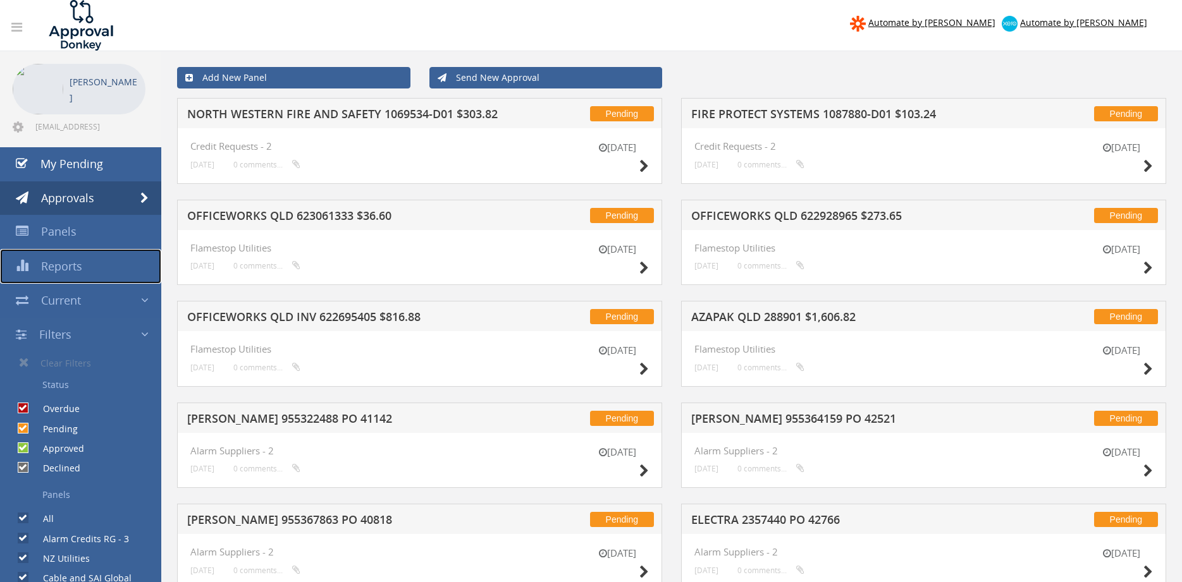
click at [81, 266] on span "Reports" at bounding box center [61, 266] width 41 height 15
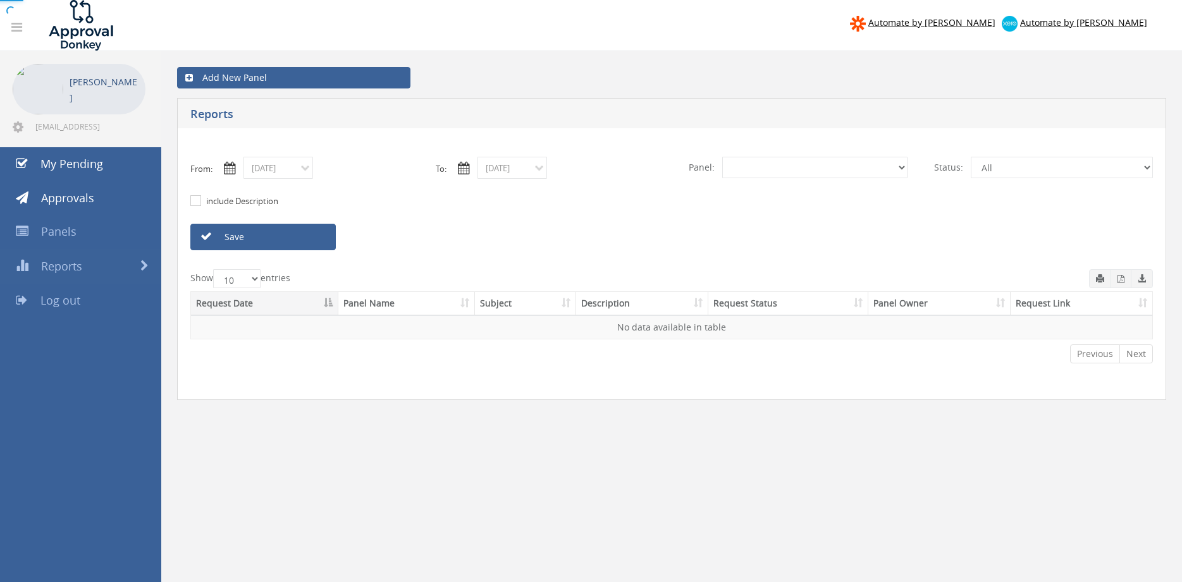
select select "number:0"
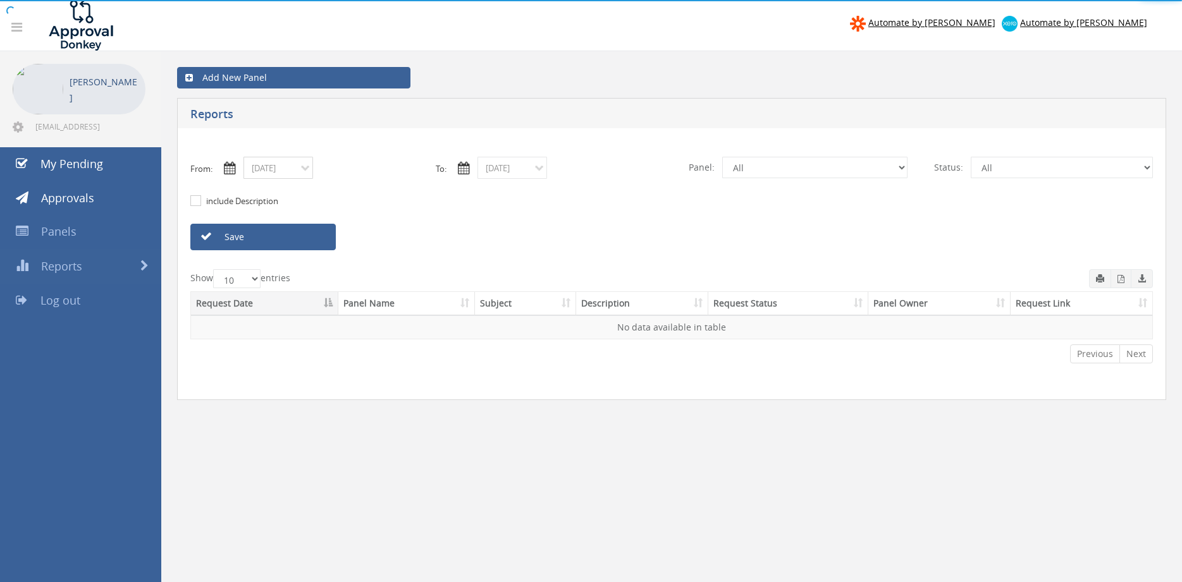
click at [302, 169] on input "08/11/2025" at bounding box center [278, 168] width 70 height 22
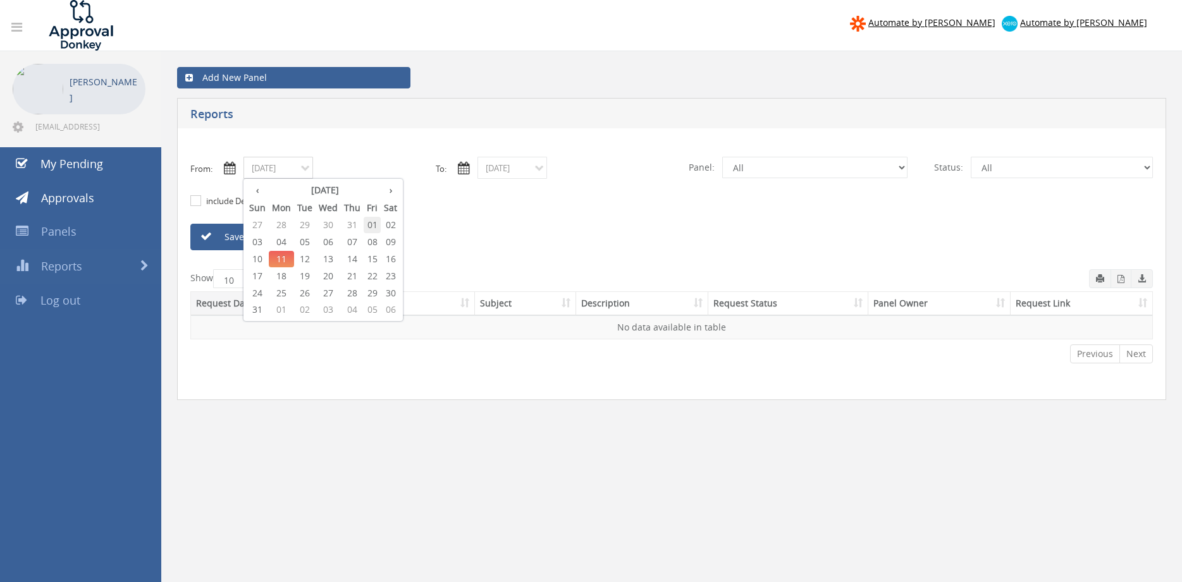
click at [370, 223] on span "01" at bounding box center [372, 225] width 17 height 16
type input "08/01/2025"
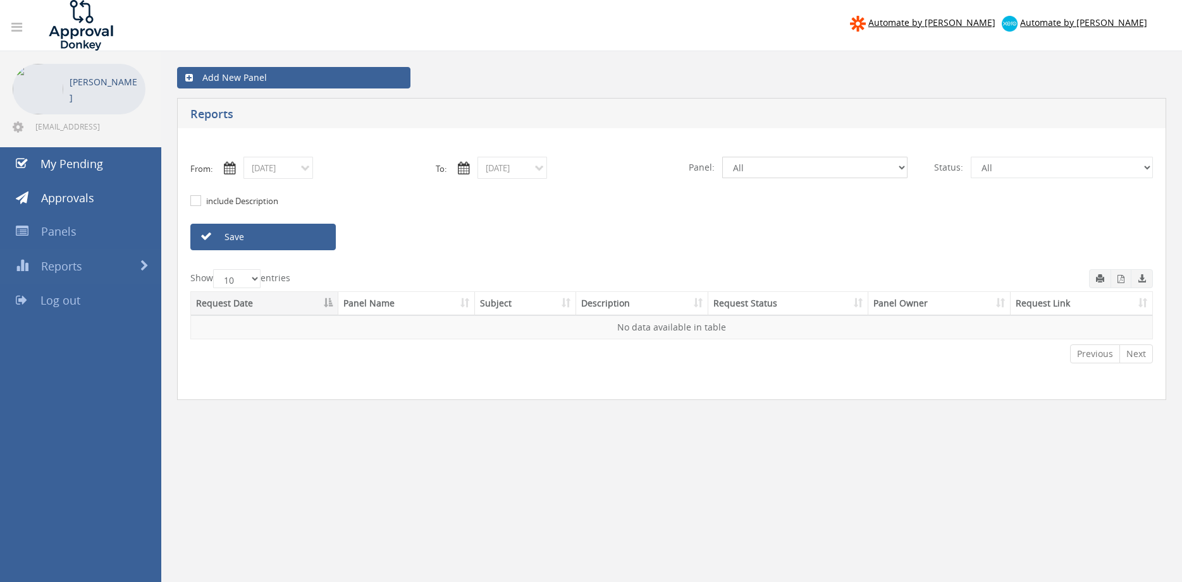
select select "number:9739"
click option "Credit Requests - 2" at bounding box center [0, 0] width 0 height 0
click at [314, 240] on link "Save" at bounding box center [262, 237] width 145 height 27
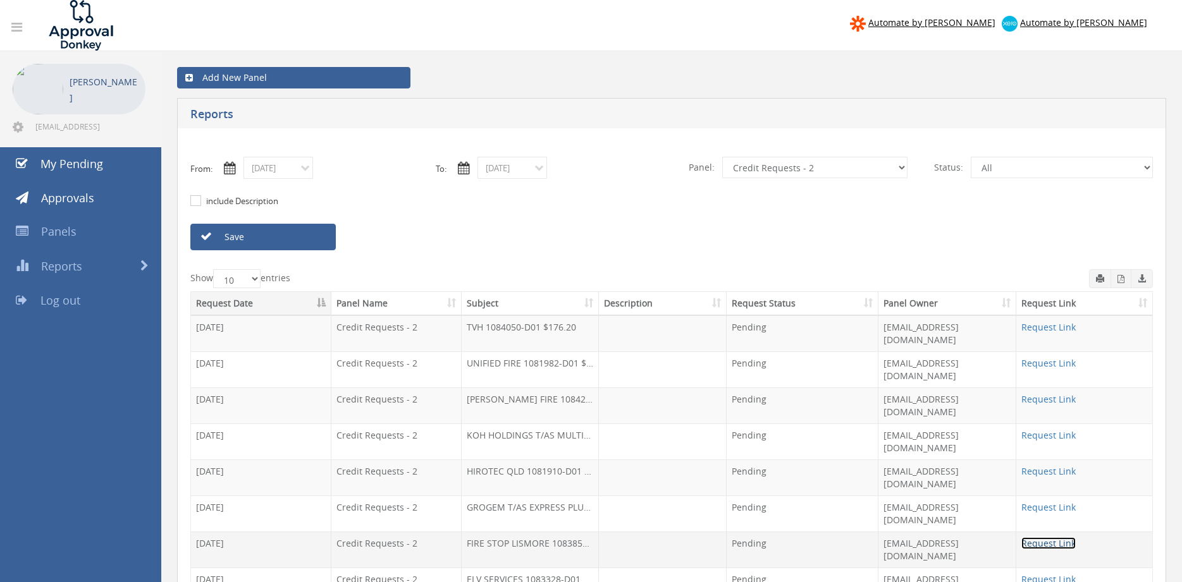
click at [1041, 537] on link "Request Link" at bounding box center [1048, 543] width 54 height 12
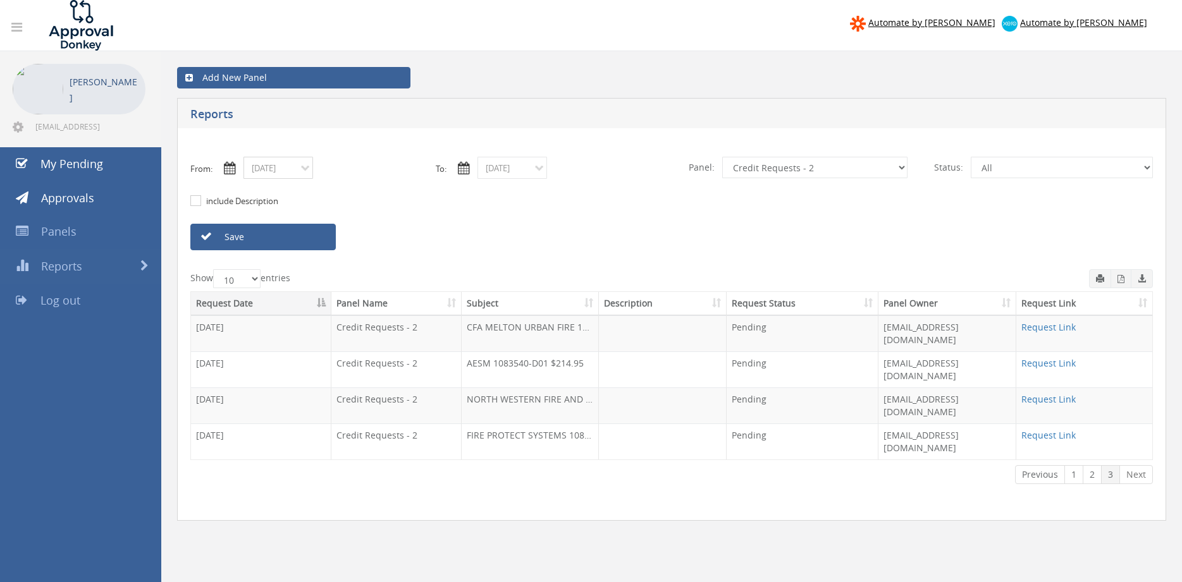
click at [307, 168] on input "08/01/2025" at bounding box center [278, 168] width 70 height 22
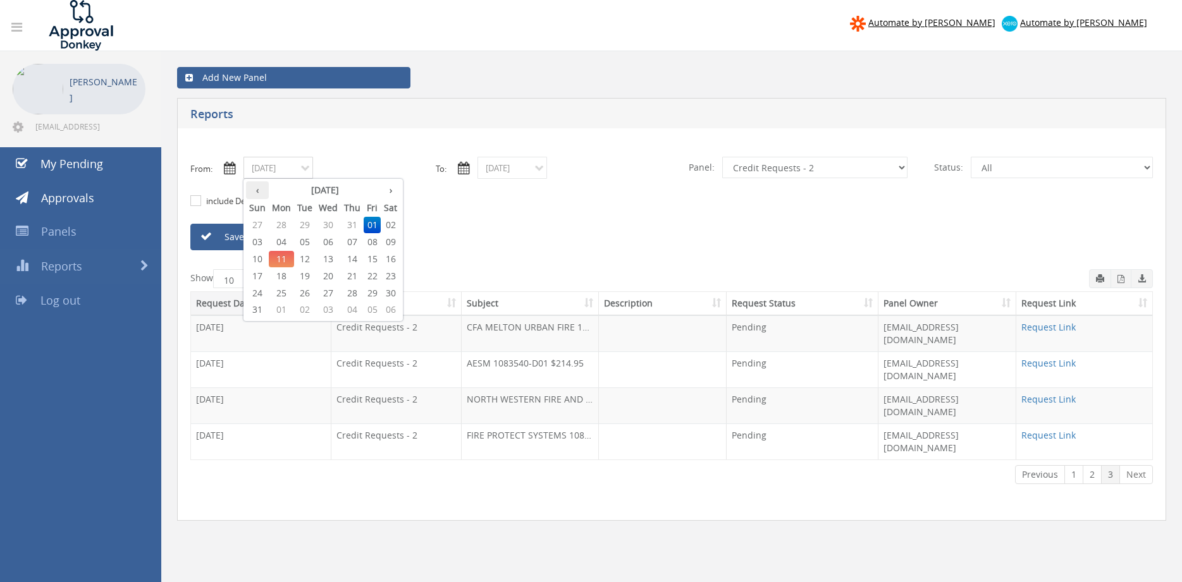
click at [261, 195] on th "‹" at bounding box center [257, 190] width 23 height 18
type input "07/01/2025"
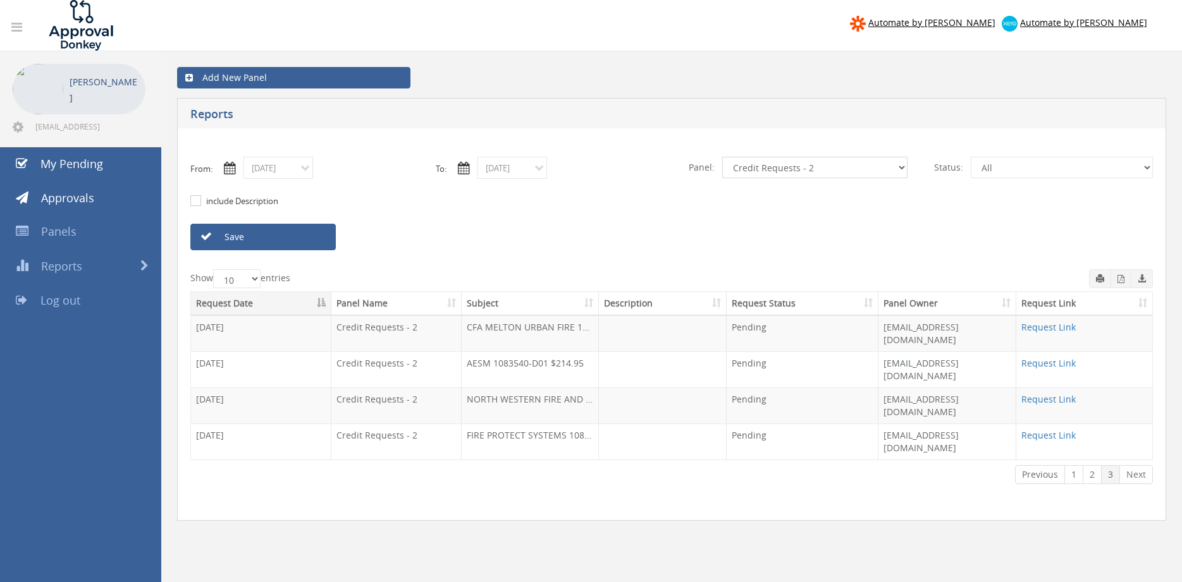
select select "number:13144"
click option "Alarm Credits RG - 3" at bounding box center [0, 0] width 0 height 0
click at [263, 238] on link "Save" at bounding box center [262, 237] width 145 height 27
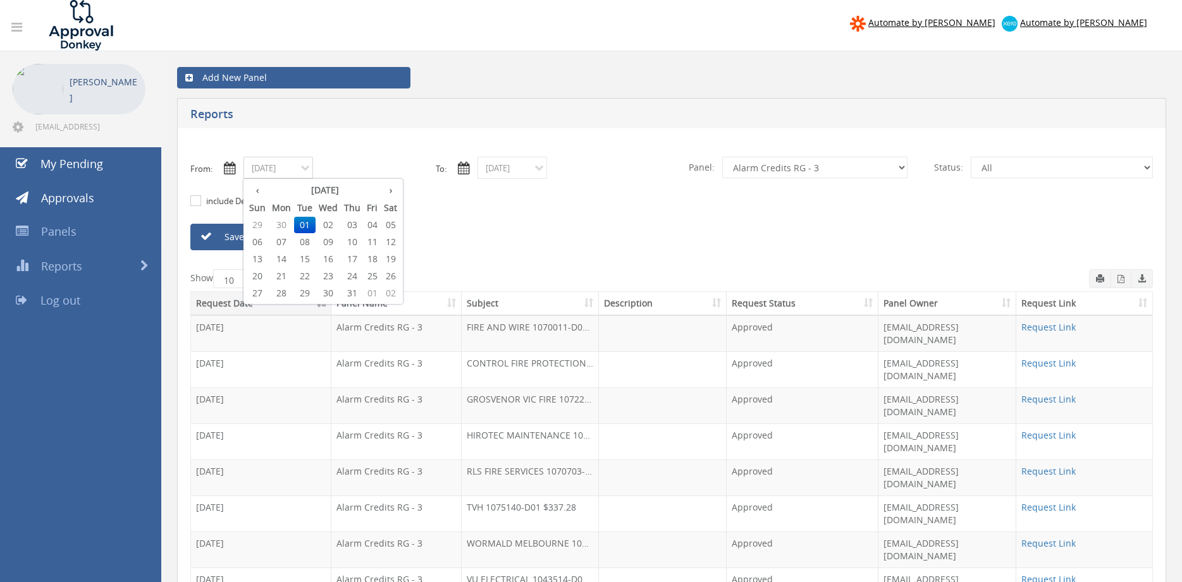
click at [302, 169] on input "07/01/2025" at bounding box center [278, 168] width 70 height 22
drag, startPoint x: 359, startPoint y: 292, endPoint x: 331, endPoint y: 267, distance: 37.6
click at [358, 292] on span "31" at bounding box center [352, 293] width 23 height 16
type input "07/31/2025"
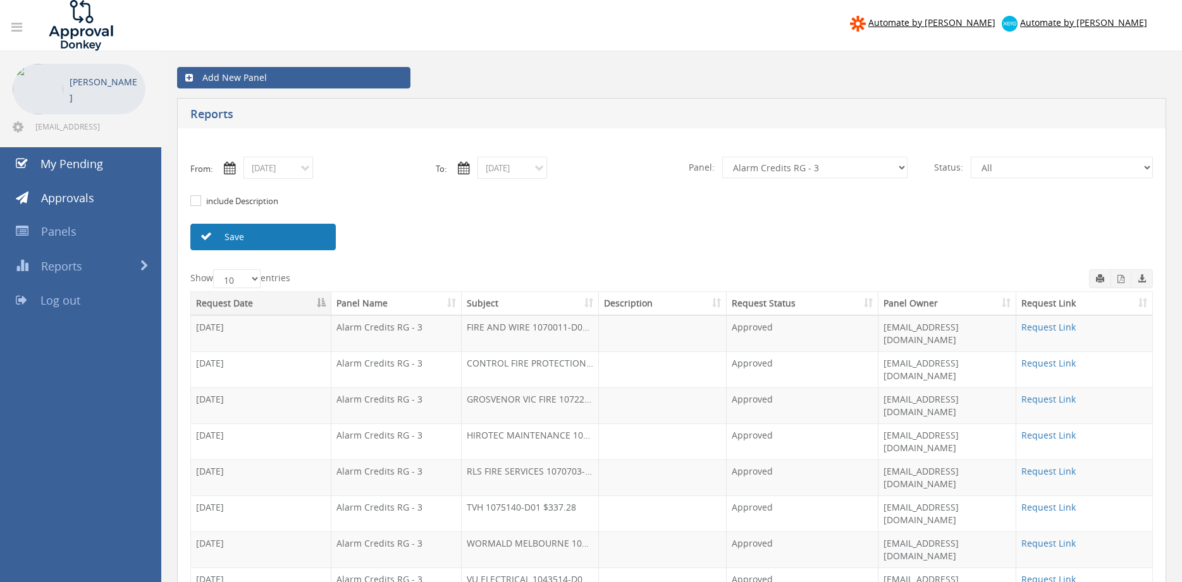
click at [312, 235] on link "Save" at bounding box center [262, 237] width 145 height 27
click at [1047, 537] on link "Request Link" at bounding box center [1048, 543] width 54 height 12
click at [526, 173] on input "08/11/2025" at bounding box center [512, 168] width 70 height 22
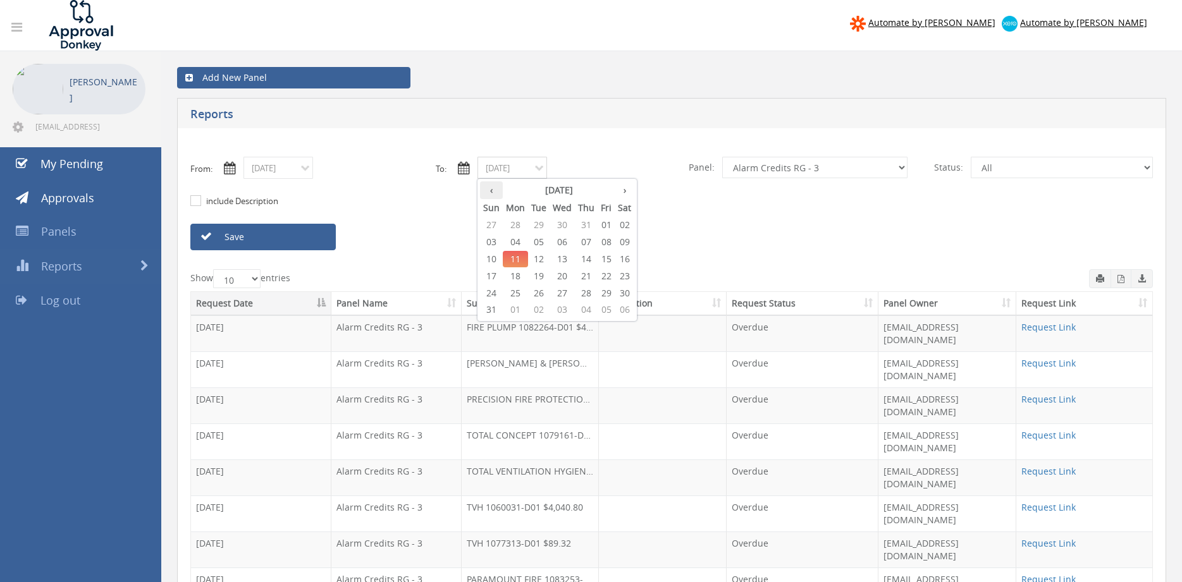
click at [496, 199] on th "‹" at bounding box center [491, 190] width 23 height 18
drag, startPoint x: 593, startPoint y: 290, endPoint x: 580, endPoint y: 288, distance: 12.2
click at [592, 290] on span "31" at bounding box center [586, 293] width 23 height 16
type input "07/31/2025"
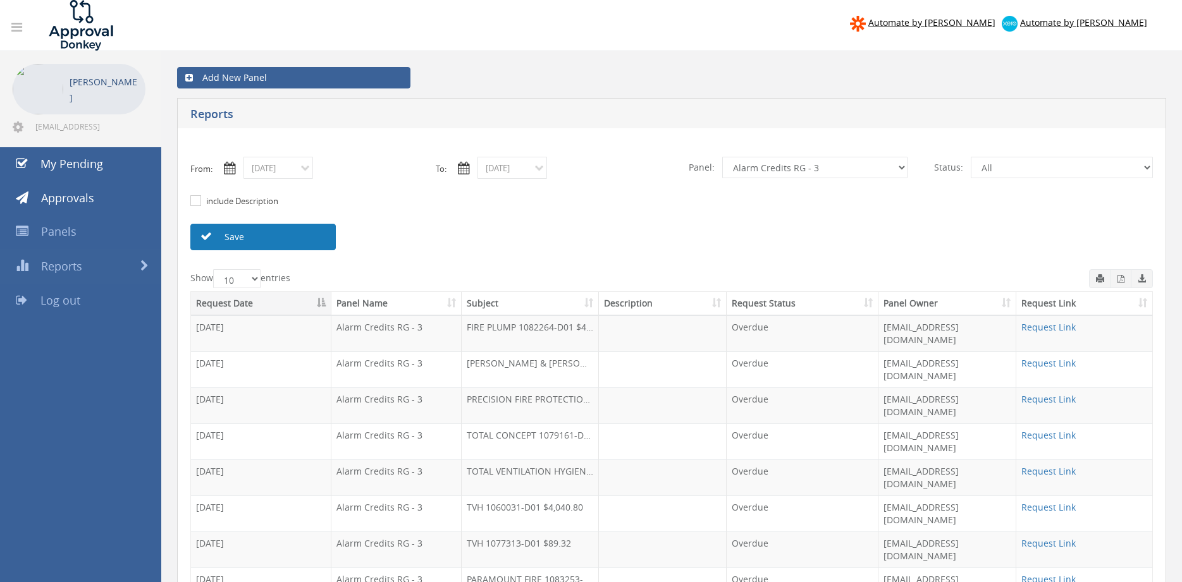
click at [319, 238] on link "Save" at bounding box center [262, 237] width 145 height 27
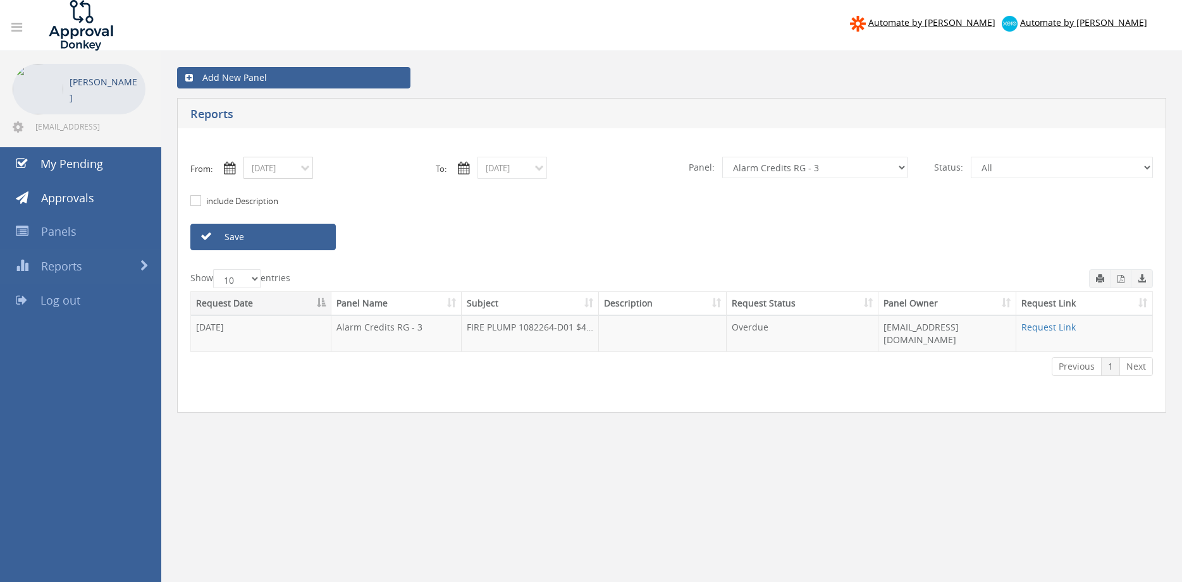
click at [305, 171] on input "07/31/2025" at bounding box center [278, 168] width 70 height 22
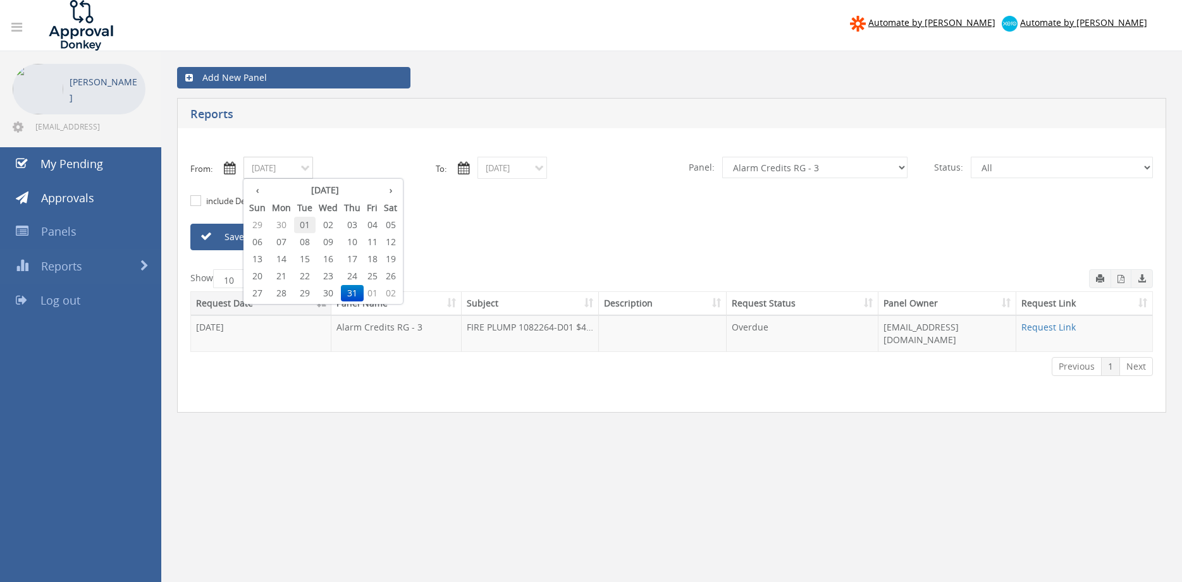
click at [311, 224] on span "01" at bounding box center [304, 225] width 21 height 16
type input "07/01/2025"
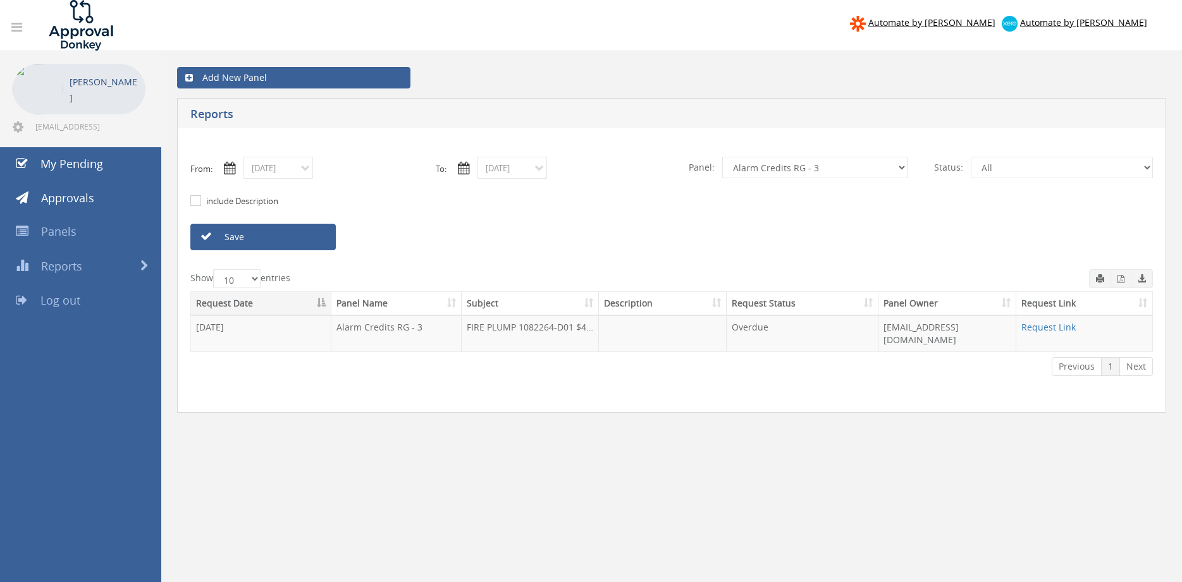
drag, startPoint x: 550, startPoint y: 168, endPoint x: 538, endPoint y: 168, distance: 12.0
click at [550, 168] on div "To: 07/31/2025" at bounding box center [548, 168] width 245 height 22
click at [531, 169] on input "07/31/2025" at bounding box center [512, 168] width 70 height 22
click at [625, 191] on th "›" at bounding box center [625, 190] width 20 height 18
click at [605, 225] on span "01" at bounding box center [606, 225] width 17 height 16
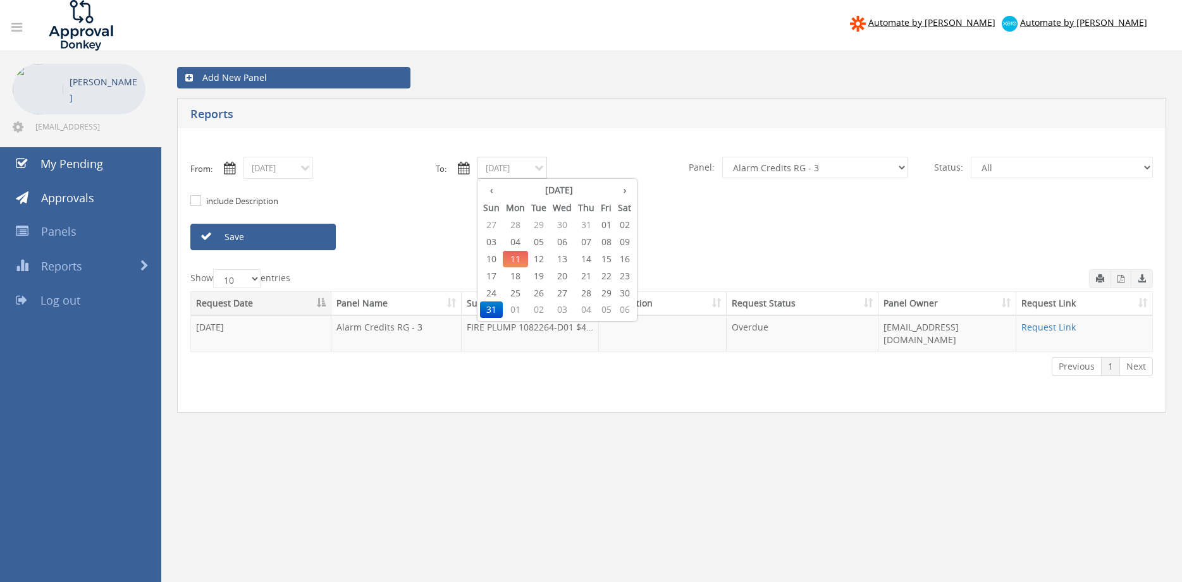
type input "08/01/2025"
click at [306, 173] on input "07/01/2025" at bounding box center [278, 168] width 70 height 22
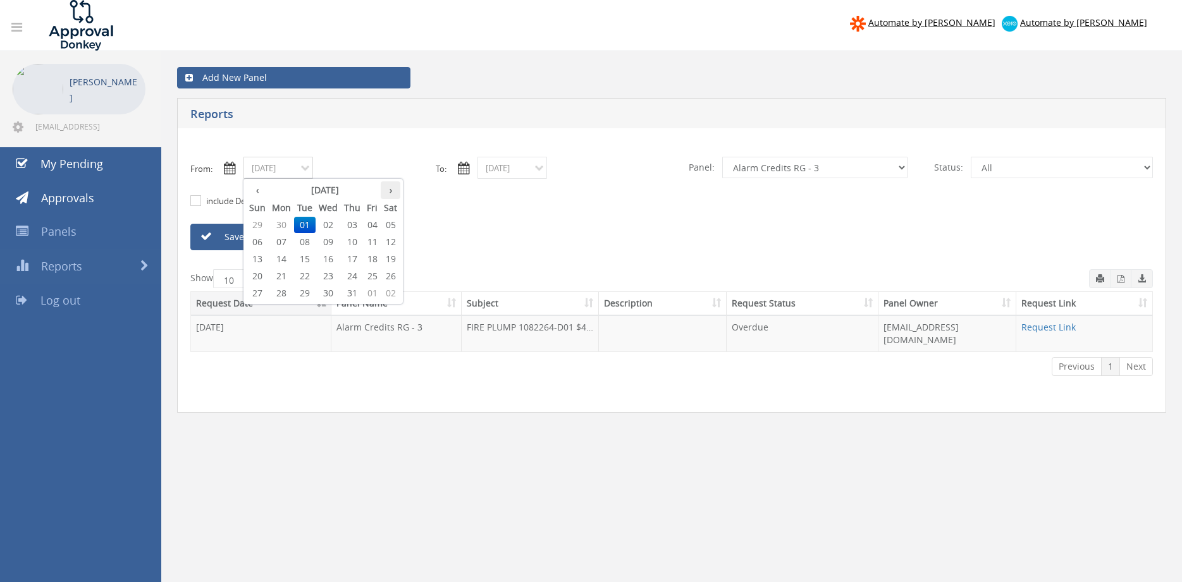
click at [393, 188] on th "›" at bounding box center [391, 190] width 20 height 18
type input "08/01/2025"
click at [372, 224] on span "01" at bounding box center [372, 225] width 17 height 16
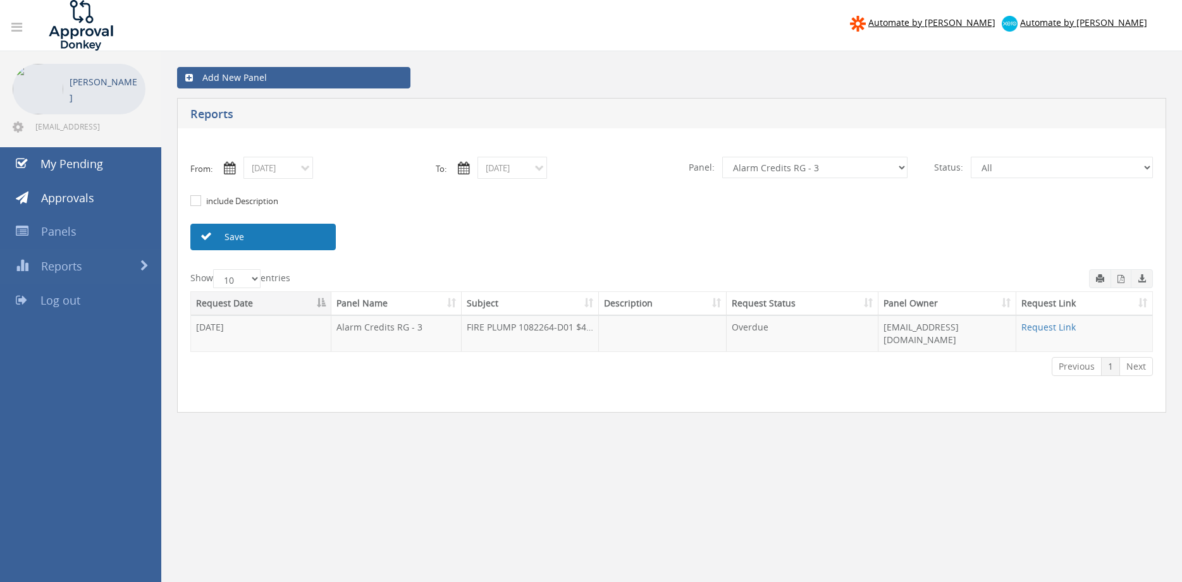
click at [298, 237] on link "Save" at bounding box center [262, 237] width 145 height 27
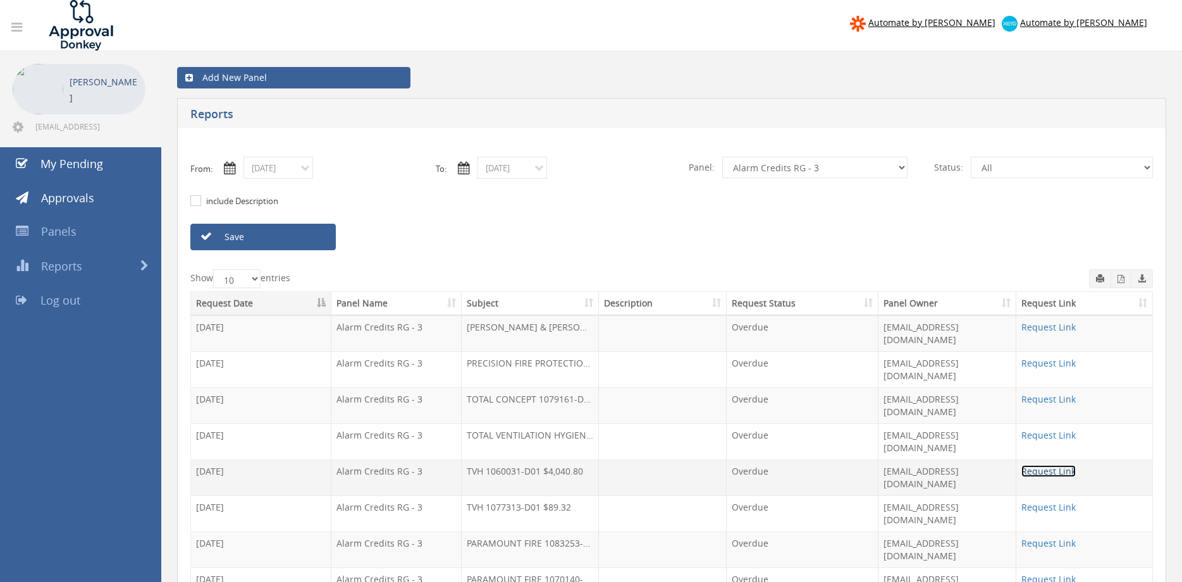
click at [1038, 465] on link "Request Link" at bounding box center [1048, 471] width 54 height 12
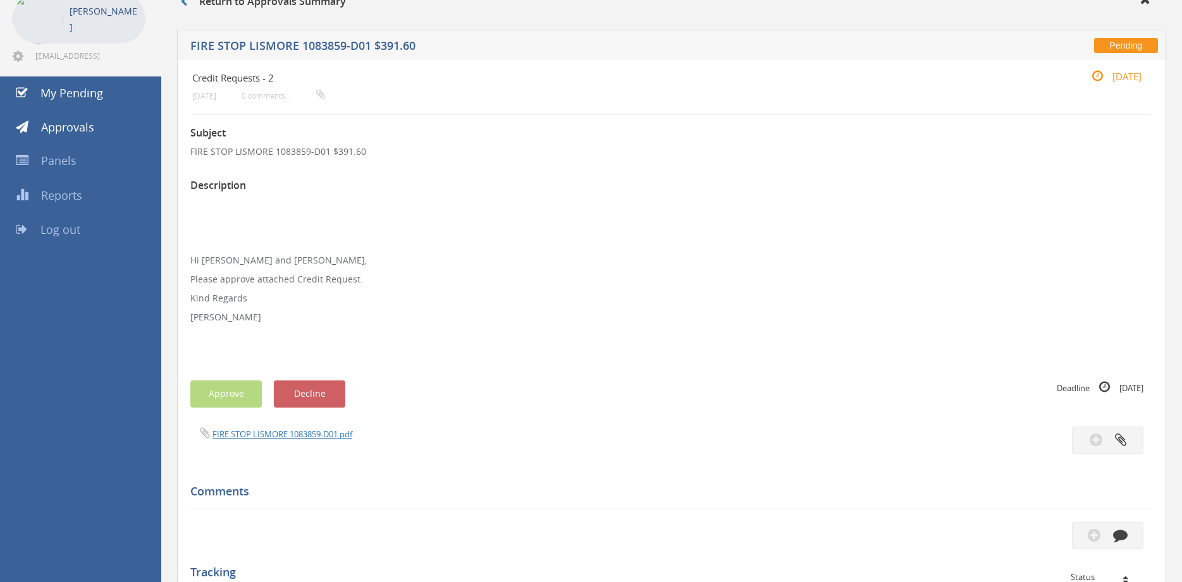
scroll to position [64, 0]
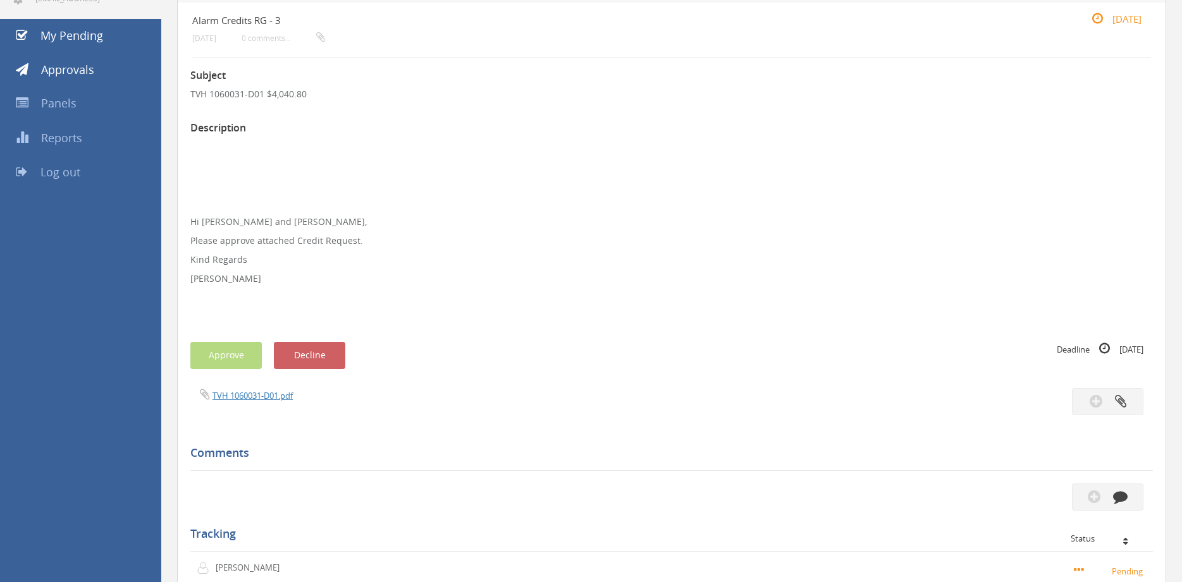
scroll to position [129, 0]
